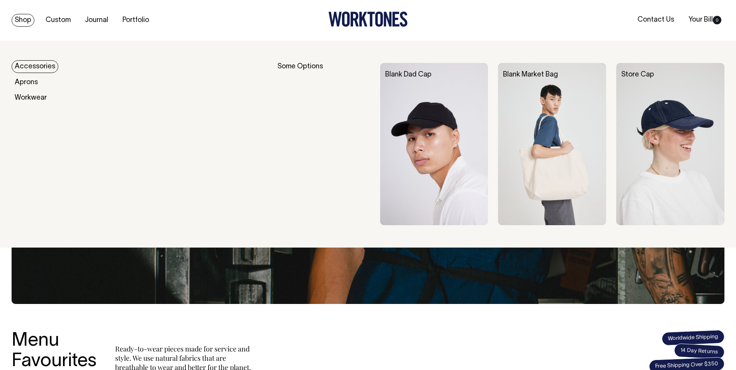
click at [27, 62] on link "Accessories" at bounding box center [35, 66] width 47 height 13
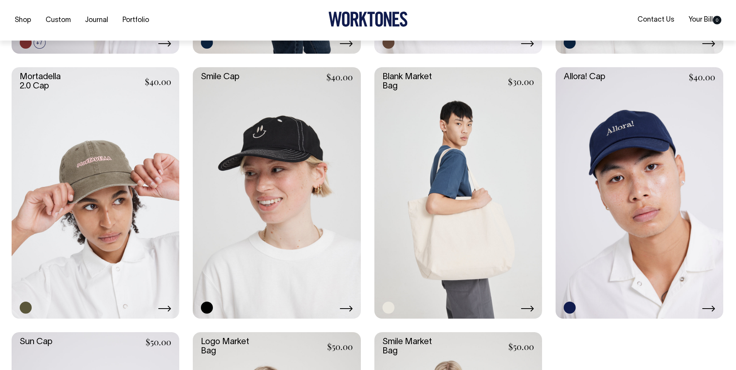
scroll to position [572, 0]
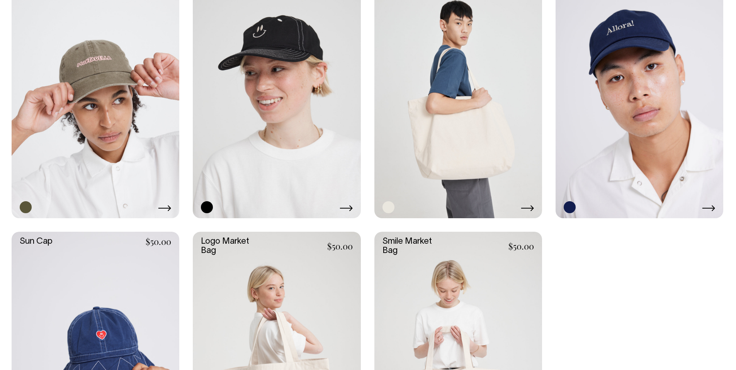
click at [623, 125] on link at bounding box center [640, 93] width 168 height 252
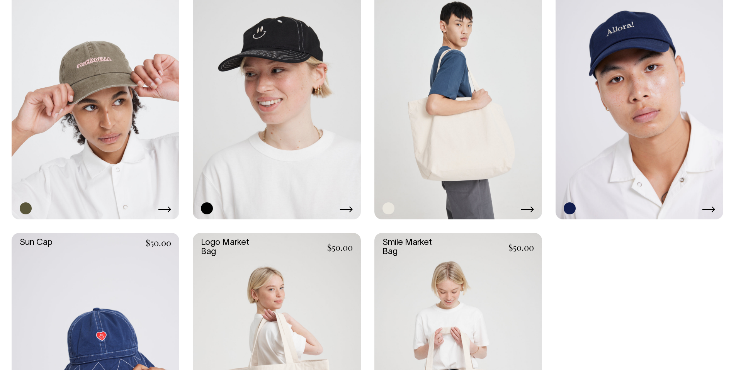
scroll to position [671, 0]
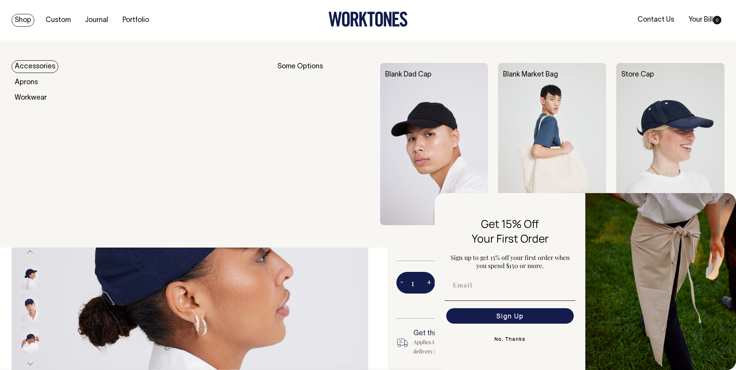
click at [33, 67] on link "Accessories" at bounding box center [35, 66] width 47 height 13
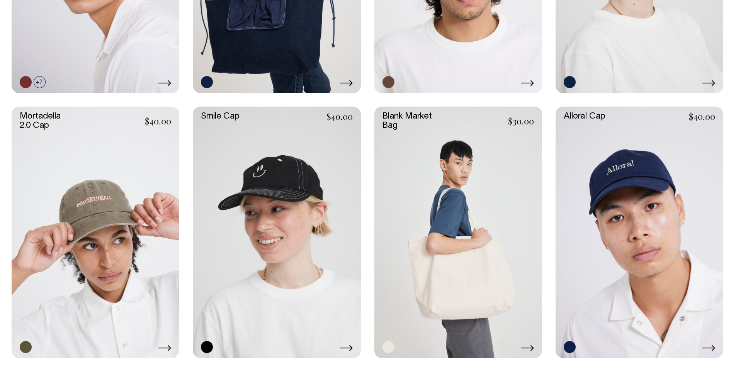
click at [109, 119] on link at bounding box center [96, 233] width 168 height 252
